Goal: Information Seeking & Learning: Learn about a topic

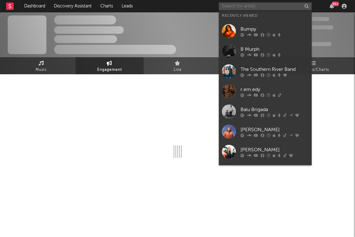
click at [256, 6] on input "text" at bounding box center [265, 6] width 93 height 8
select select "1w"
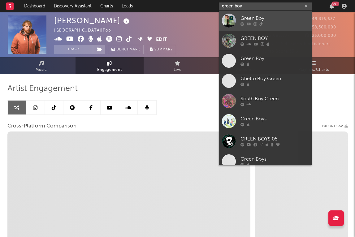
type input "green boy"
click at [264, 19] on div "Green Boy" at bounding box center [275, 18] width 68 height 7
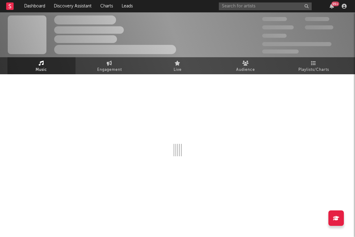
select select "1w"
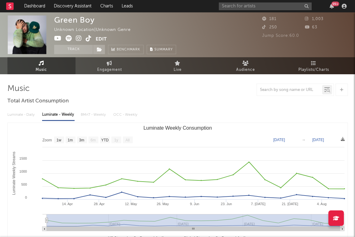
click at [191, 38] on div "Green Boy Unknown Location | Unknown Genre Edit Track Benchmark Summary" at bounding box center [154, 34] width 200 height 39
click at [116, 70] on span "Engagement" at bounding box center [109, 69] width 25 height 7
select select "1w"
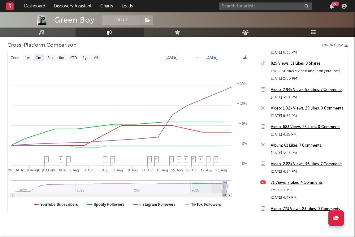
scroll to position [155, 0]
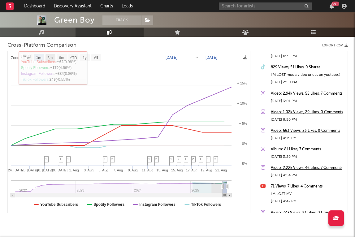
click at [48, 59] on text "3m" at bounding box center [49, 58] width 5 height 4
select select "3m"
type input "2025-05-22"
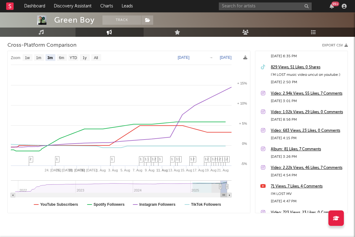
select select "3m"
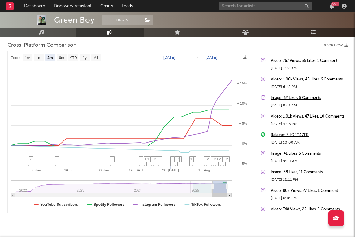
scroll to position [328, 0]
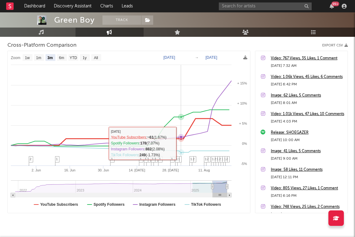
click at [182, 143] on rect at bounding box center [129, 132] width 243 height 162
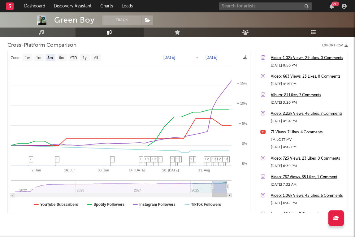
scroll to position [187, 0]
